Goal: Transaction & Acquisition: Purchase product/service

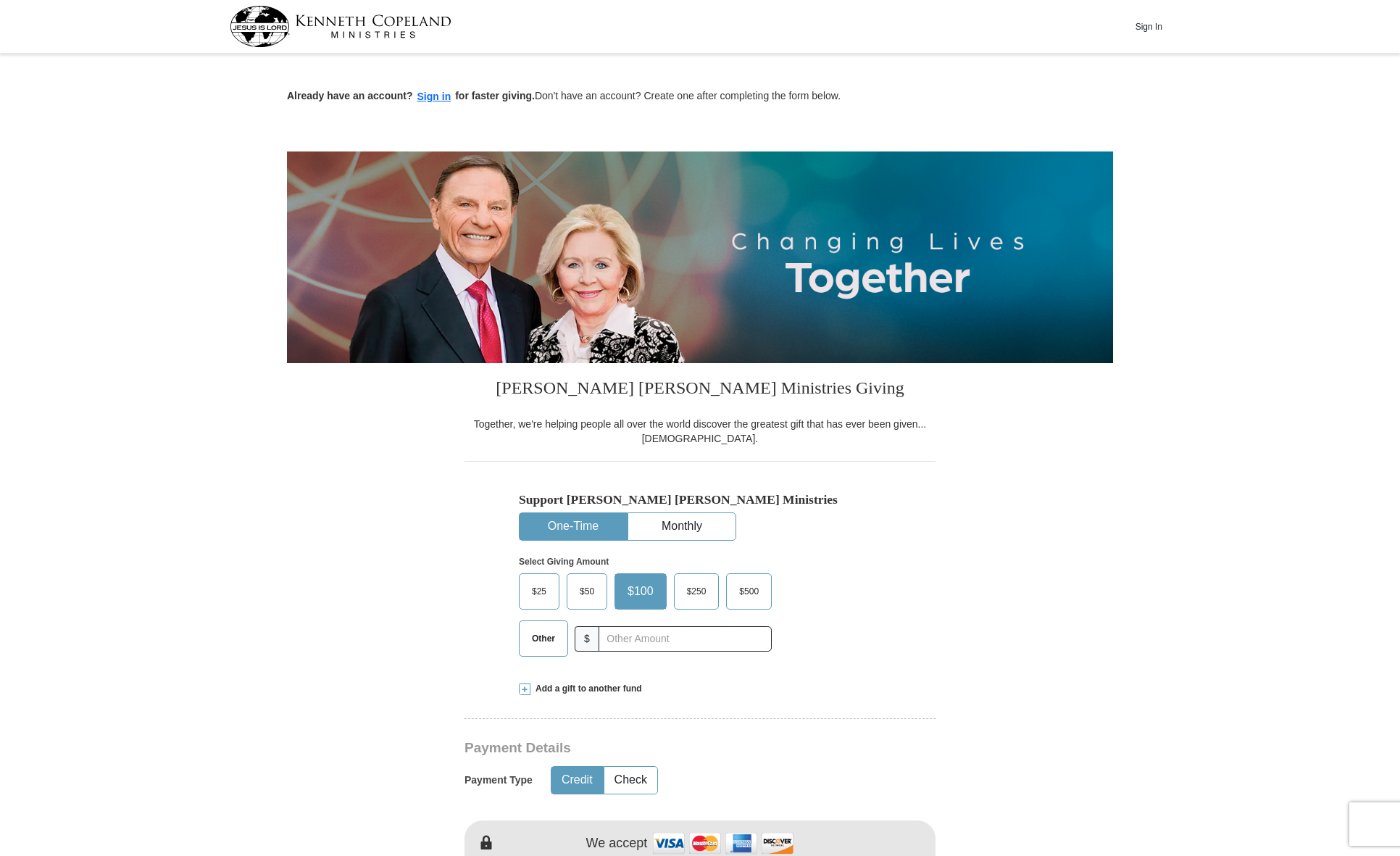
click at [547, 634] on span "Other" at bounding box center [543, 639] width 38 height 21
click at [0, 0] on input "Other" at bounding box center [0, 0] width 0 height 0
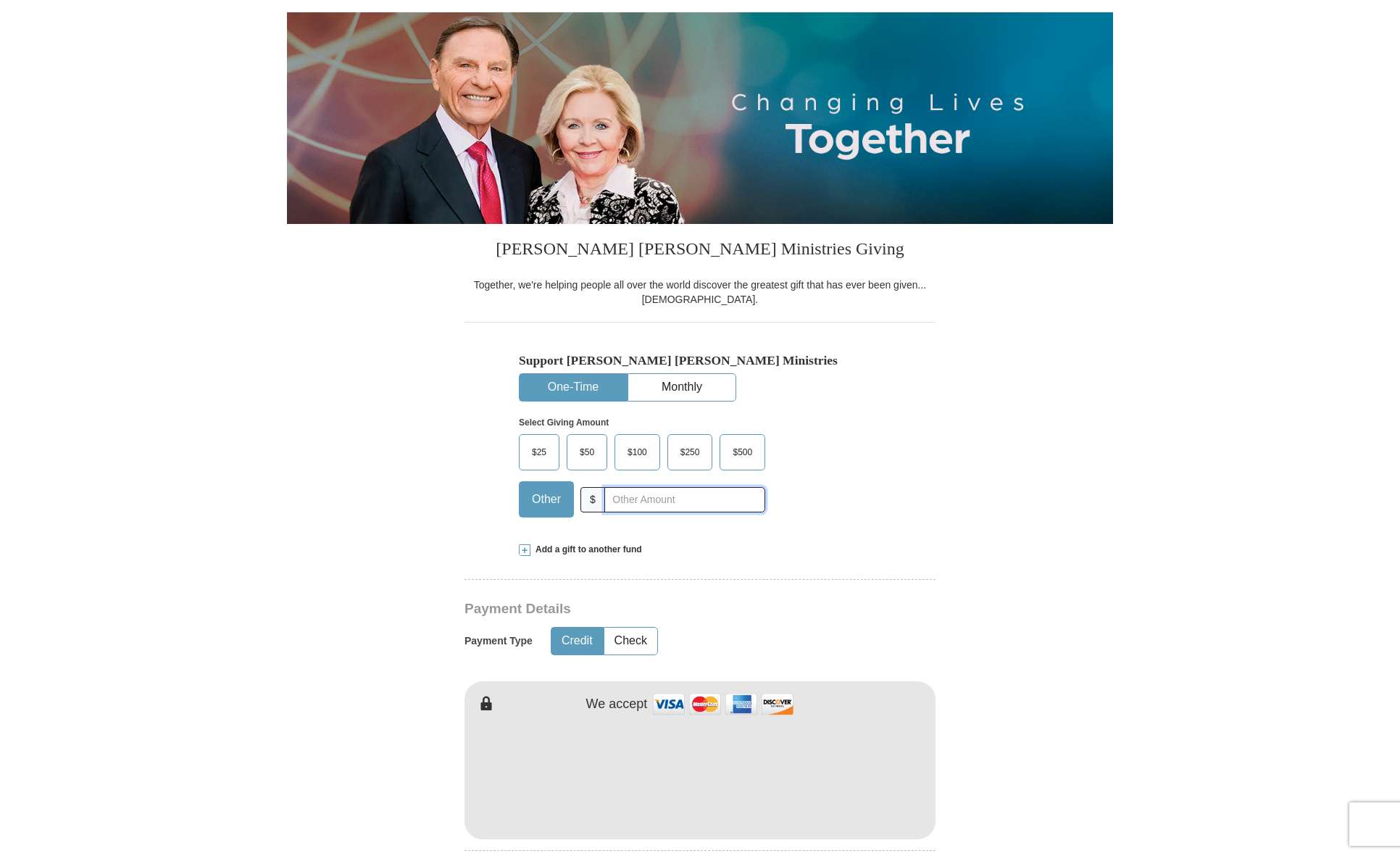
scroll to position [145, 0]
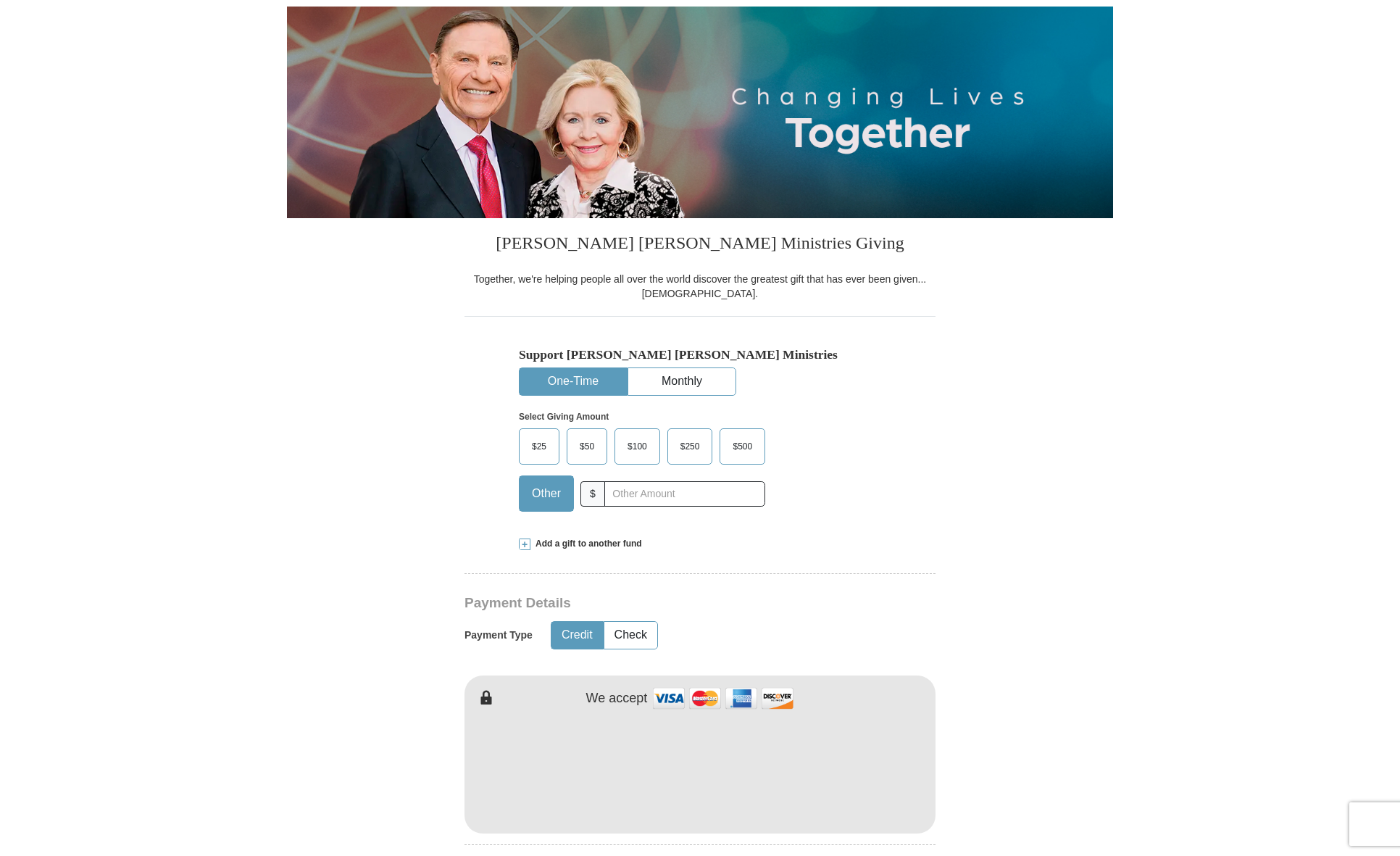
click at [561, 543] on span "Add a gift to another fund" at bounding box center [587, 543] width 112 height 12
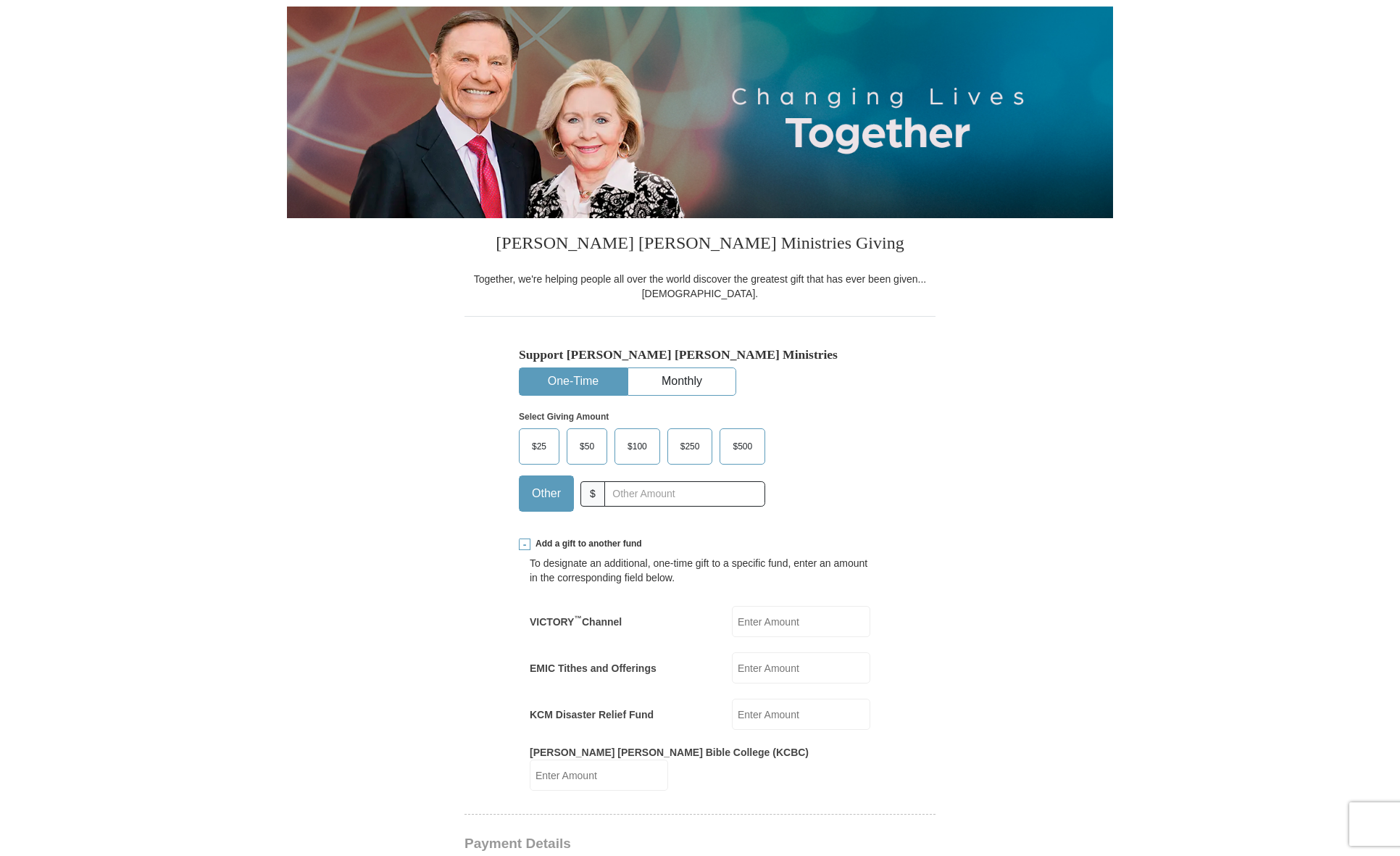
click at [768, 667] on input "EMIC Tithes and Offerings" at bounding box center [801, 668] width 139 height 31
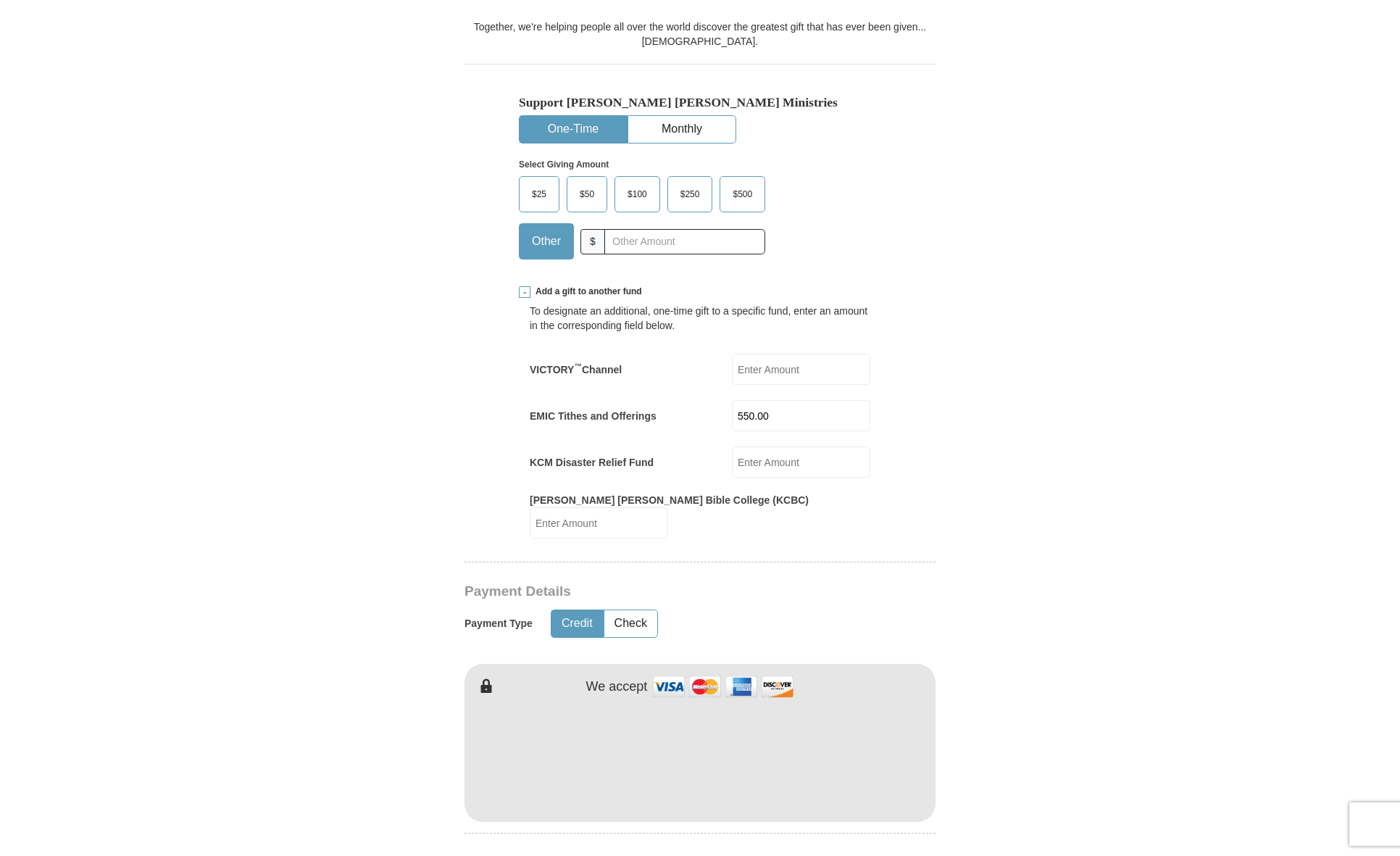
scroll to position [435, 0]
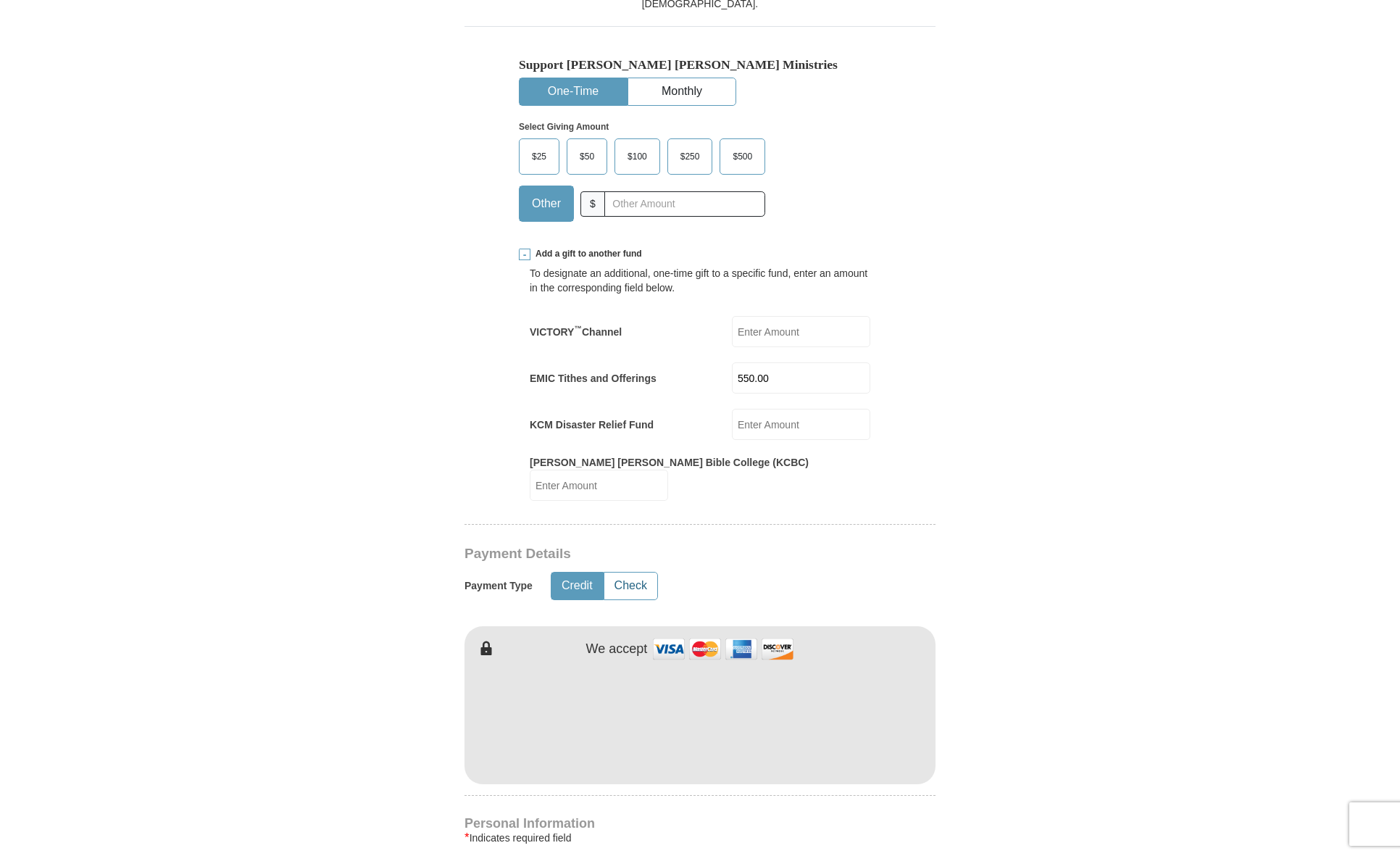
type input "550.00"
click at [630, 573] on button "Check" at bounding box center [631, 586] width 53 height 27
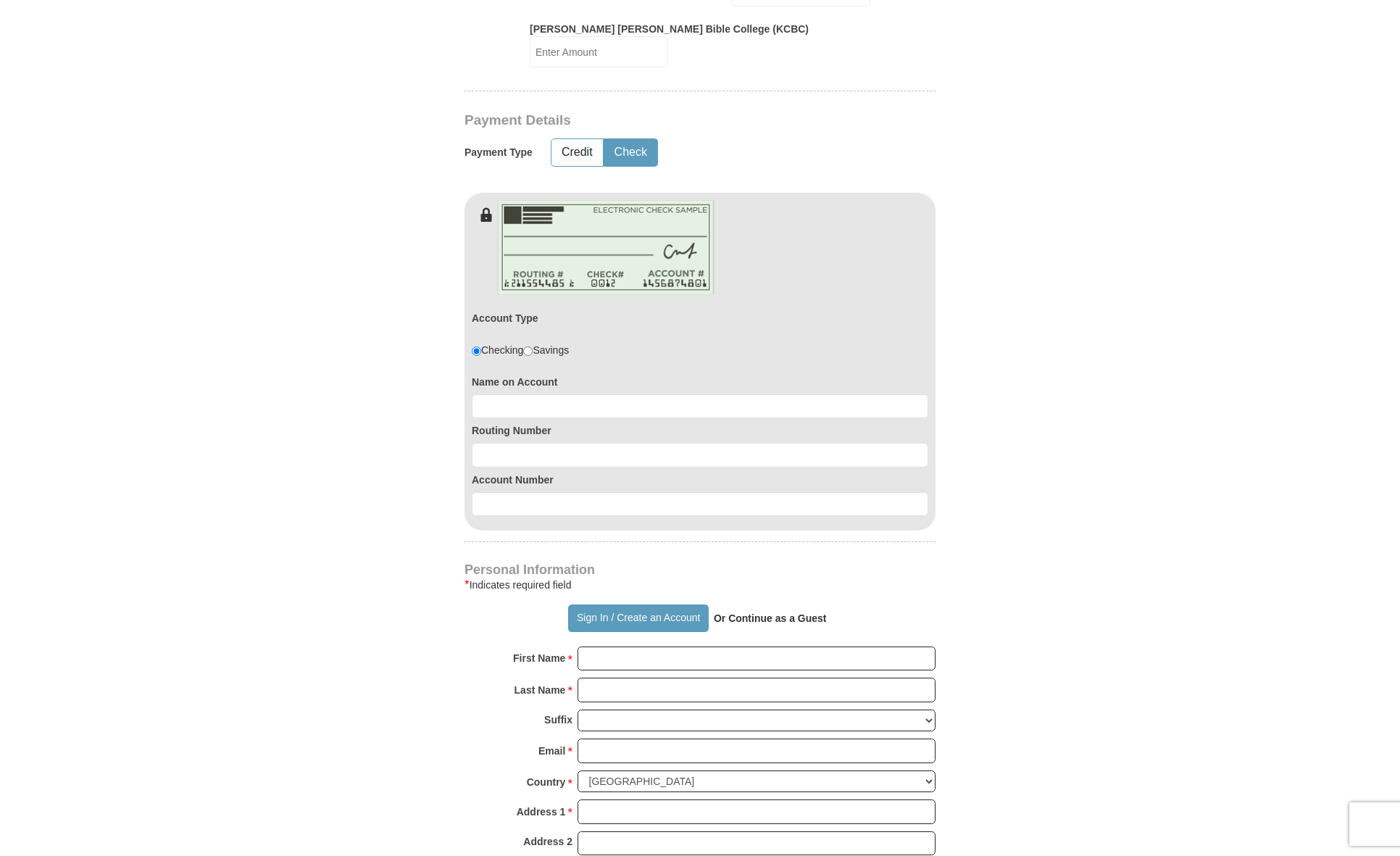
scroll to position [870, 0]
click at [635, 393] on input at bounding box center [700, 405] width 456 height 25
type input "Melynda Smith"
type input "111000614"
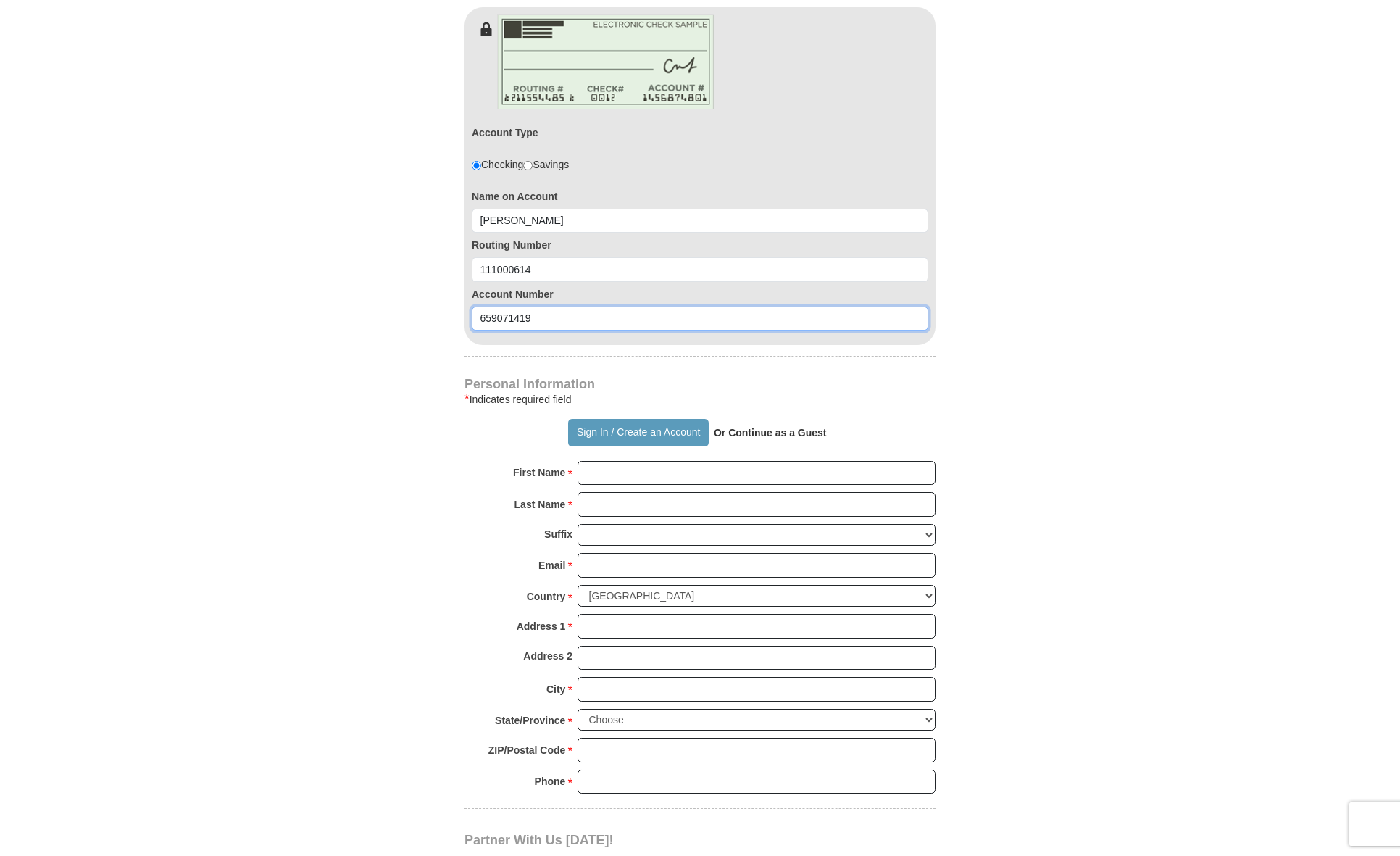
scroll to position [1087, 0]
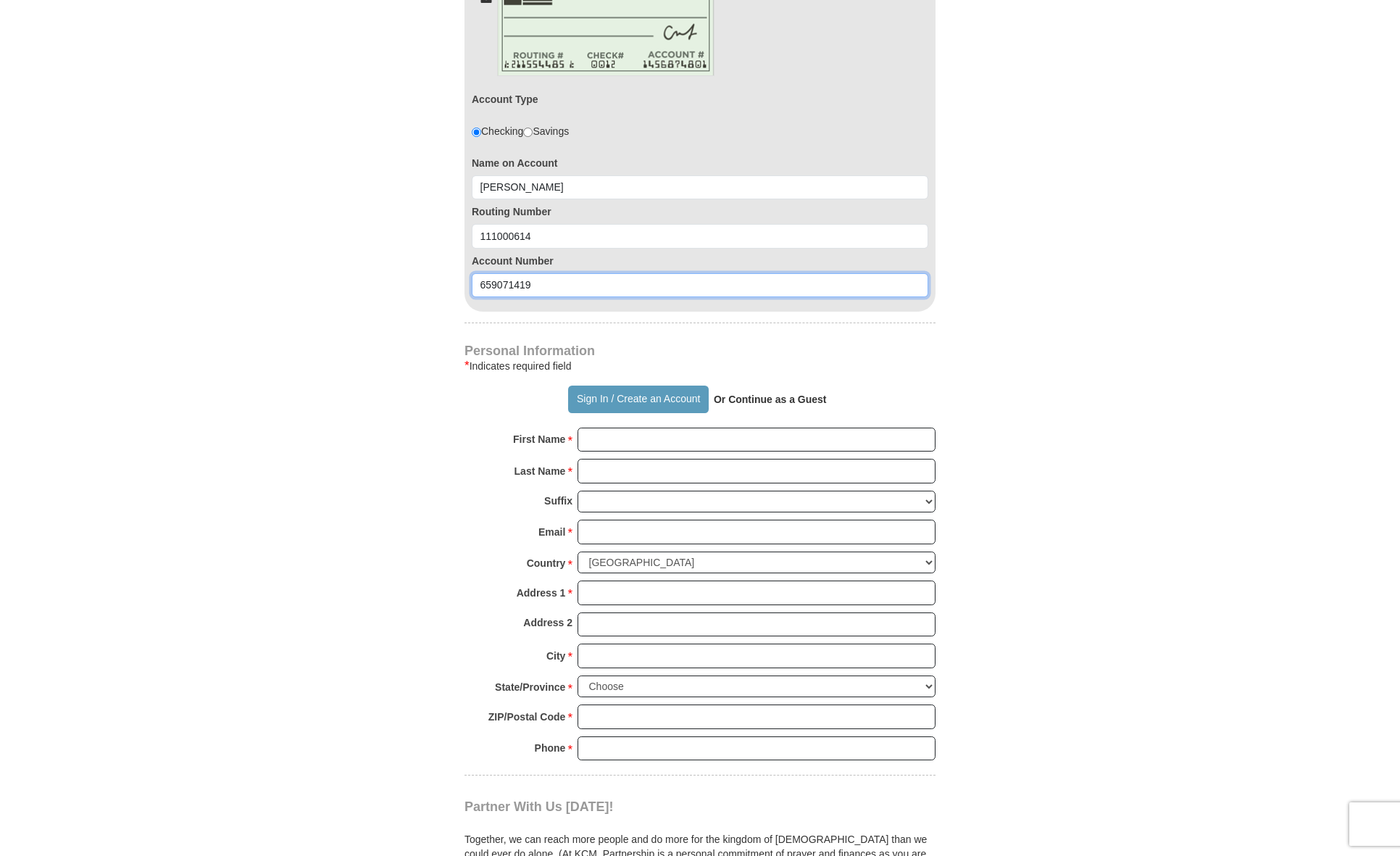
type input "659071419"
click at [644, 428] on input "First Name *" at bounding box center [757, 440] width 358 height 25
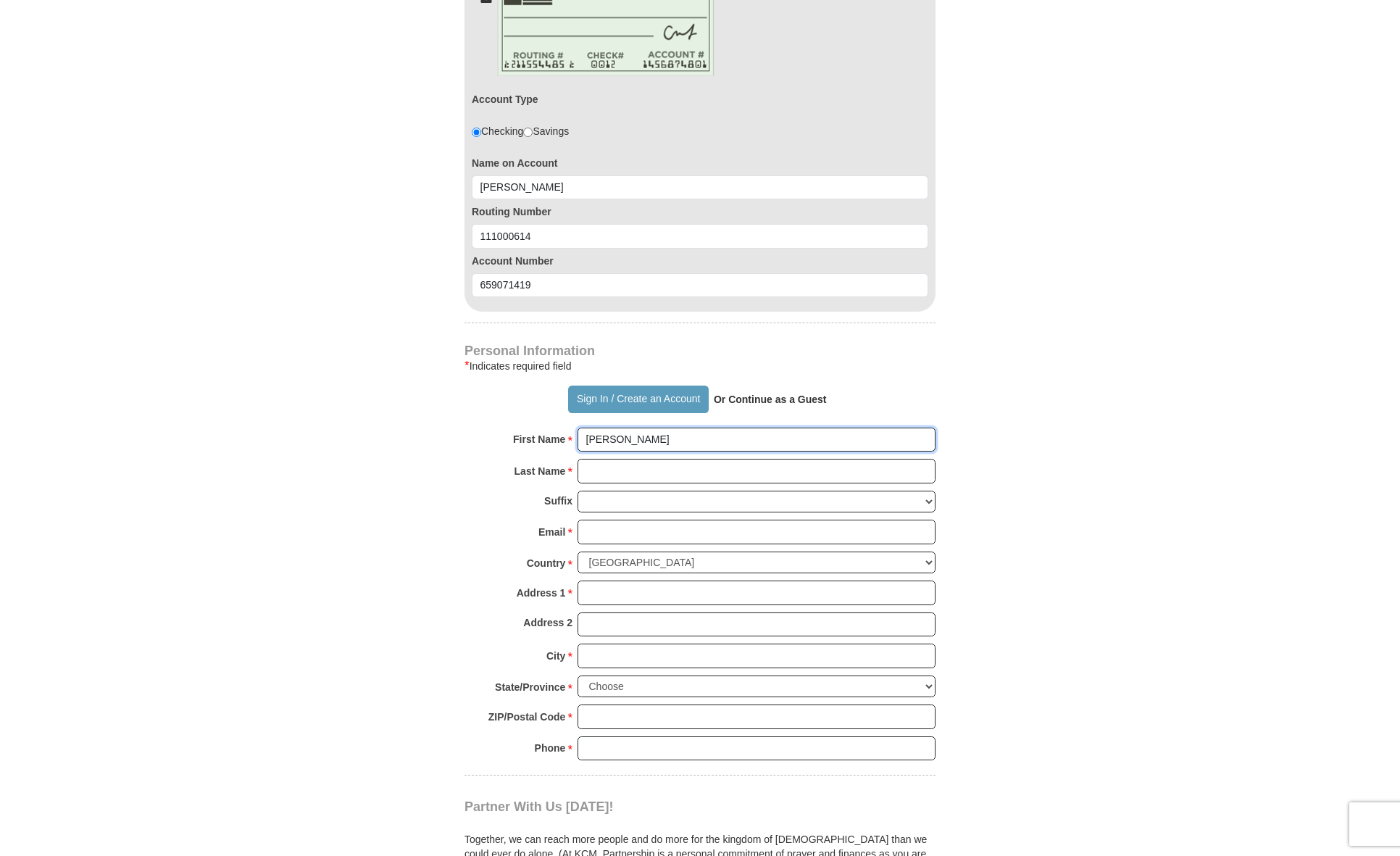
type input "Melynda"
type input "Smith"
type input "ssmith3207@aol.com"
type input "7030 Hunters Ridge Drive"
type input "Dallas"
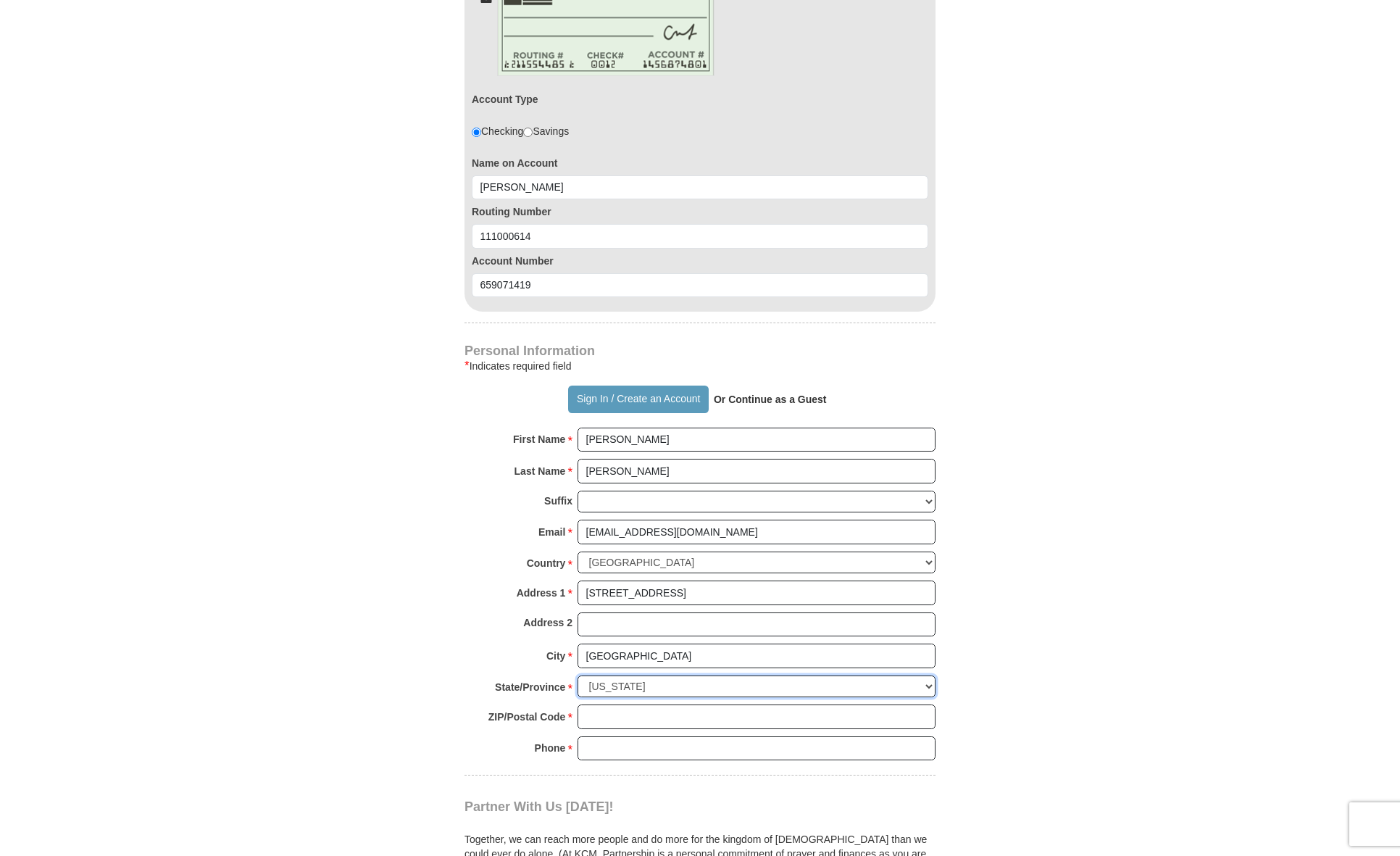
select select "TX"
type input "75248"
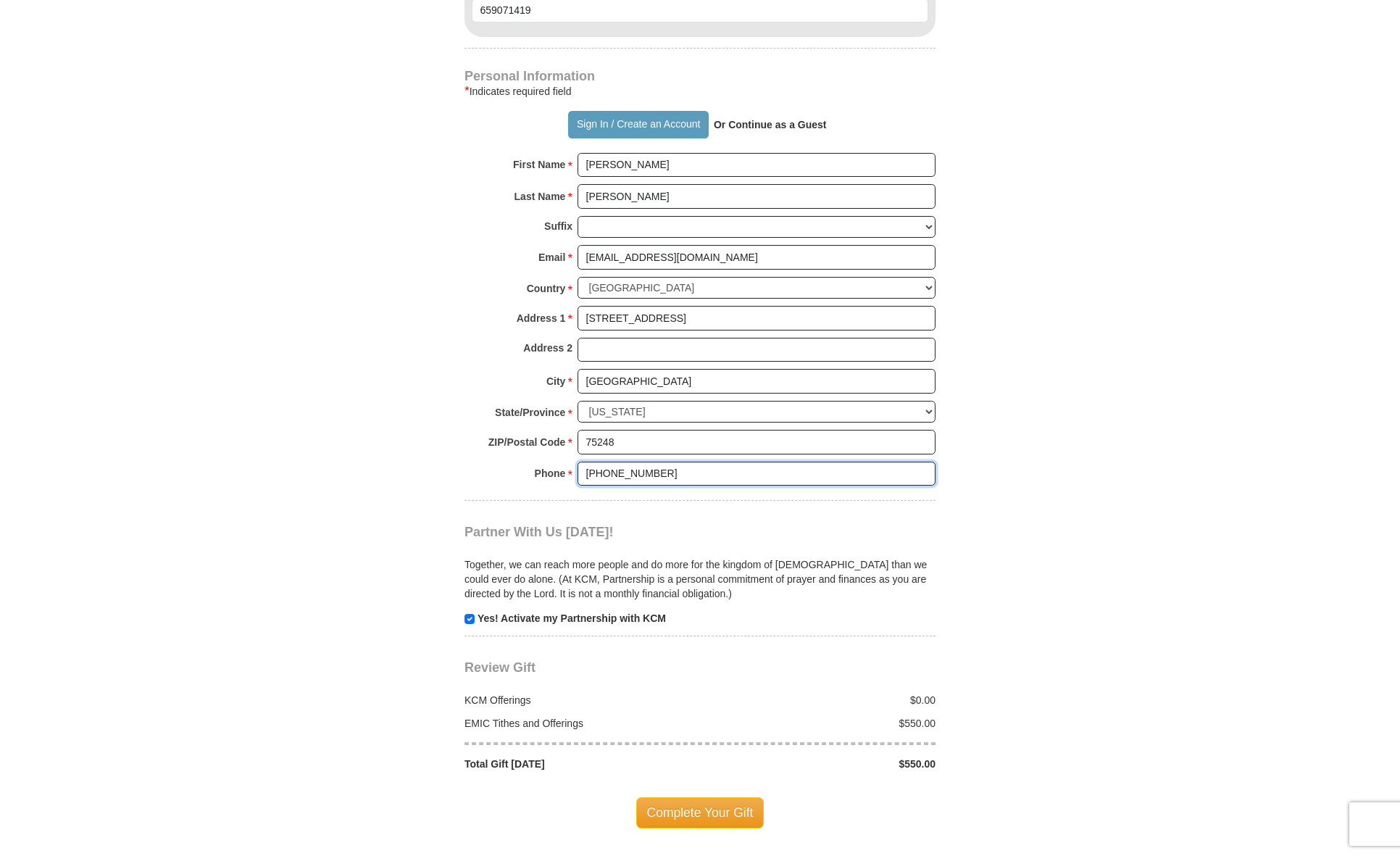
scroll to position [1377, 0]
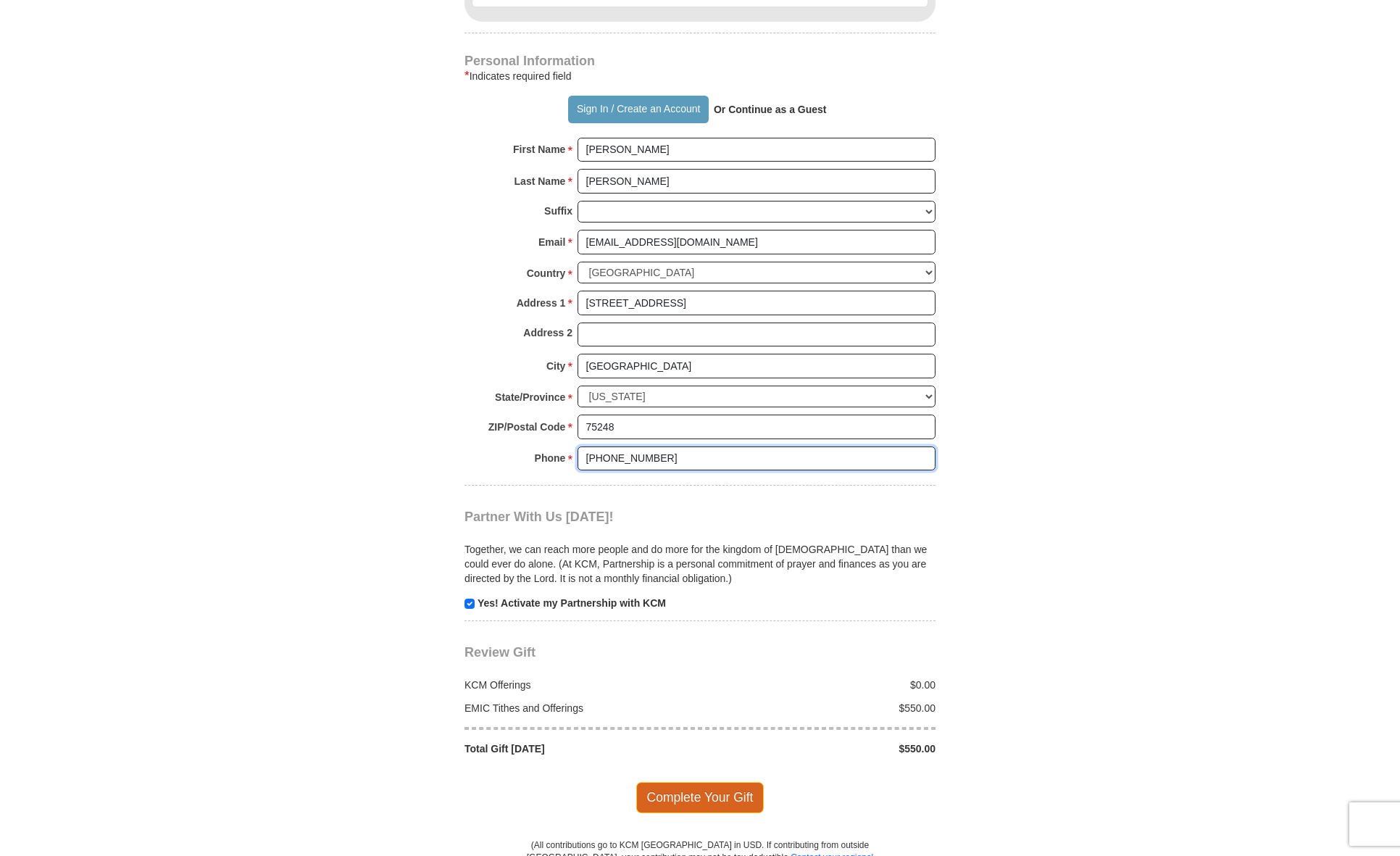
type input "972-991-4633"
click at [686, 782] on span "Complete Your Gift" at bounding box center [700, 797] width 128 height 30
